Goal: Find contact information: Find contact information

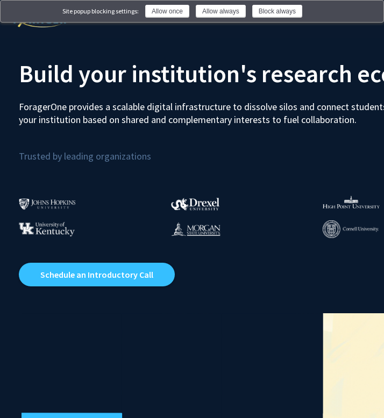
click at [369, 10] on img at bounding box center [368, 12] width 9 height 9
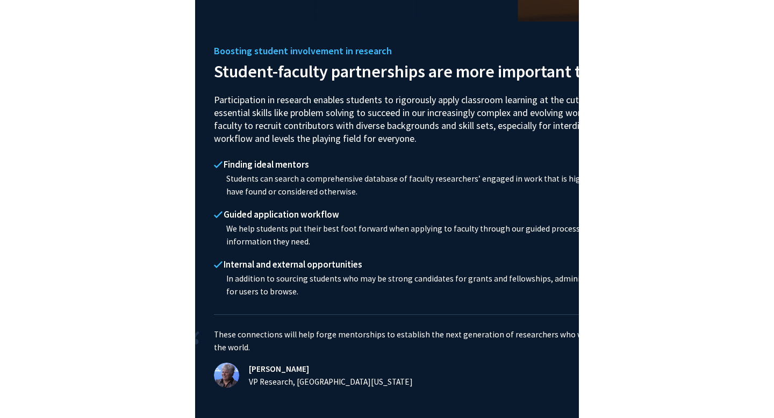
scroll to position [2510, 0]
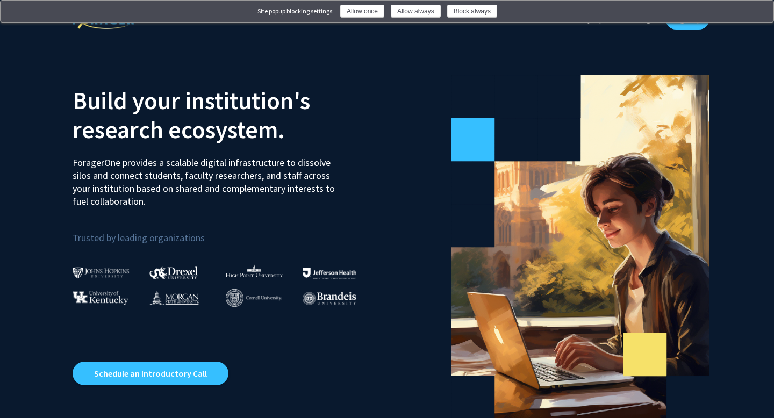
click at [756, 13] on img at bounding box center [758, 12] width 9 height 9
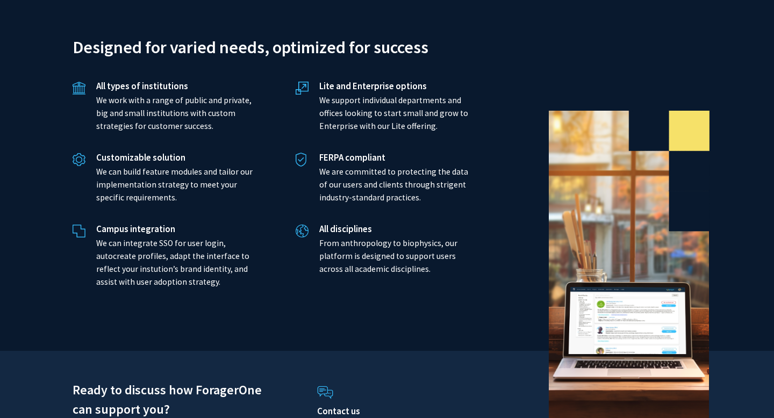
scroll to position [2516, 0]
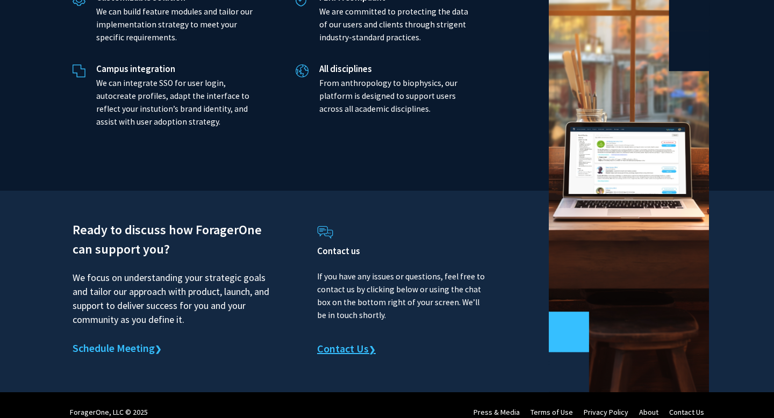
click at [350, 341] on link "Contact Us ❯" at bounding box center [346, 349] width 59 height 16
